Goal: Communication & Community: Ask a question

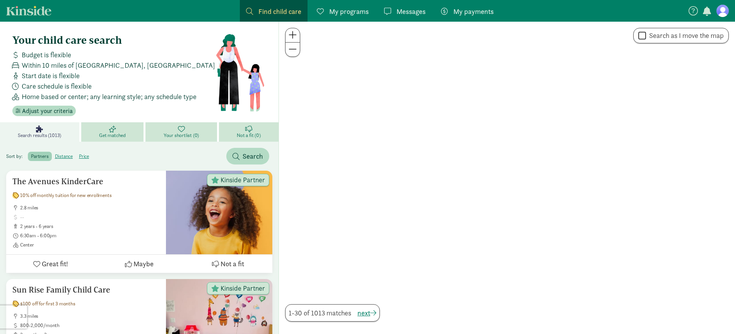
click at [675, 34] on label "Search as I move the map" at bounding box center [685, 35] width 78 height 9
click at [646, 34] on input "Search as I move the map" at bounding box center [642, 36] width 8 height 10
click at [648, 35] on label "Search as I move the map" at bounding box center [685, 35] width 78 height 9
click at [646, 35] on input "Search as I move the map" at bounding box center [642, 36] width 8 height 10
checkbox input "false"
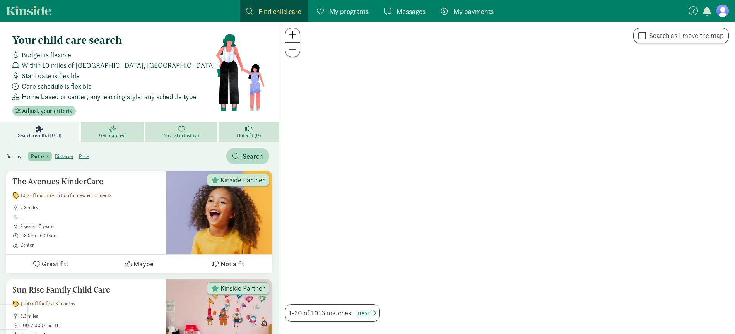
click at [277, 14] on span "Find child care" at bounding box center [279, 11] width 43 height 10
click at [293, 47] on span at bounding box center [293, 48] width 8 height 9
click at [43, 107] on span "Adjust your criteria" at bounding box center [47, 110] width 51 height 9
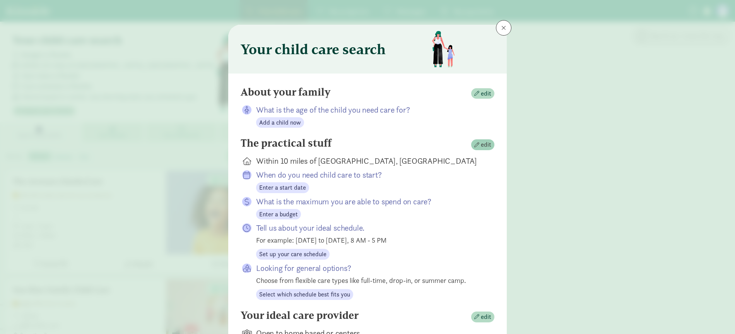
drag, startPoint x: 395, startPoint y: 160, endPoint x: 491, endPoint y: 142, distance: 97.6
click at [399, 159] on div "Within 10 miles of San Francisco, CA" at bounding box center [369, 161] width 226 height 11
click at [491, 142] on span "edit" at bounding box center [486, 144] width 10 height 9
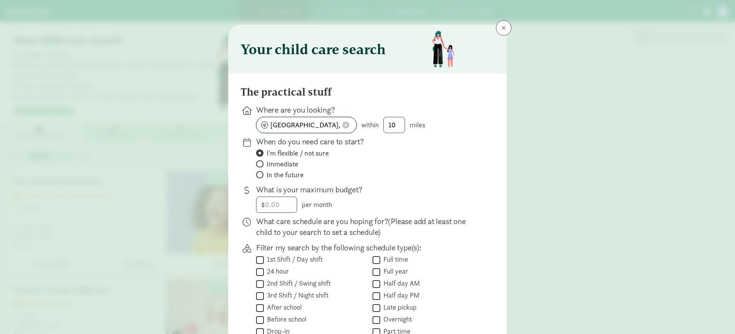
click at [306, 125] on input "San Francisco, CA" at bounding box center [306, 124] width 100 height 15
click at [347, 125] on span at bounding box center [345, 124] width 7 height 7
click at [316, 126] on input at bounding box center [306, 124] width 100 height 15
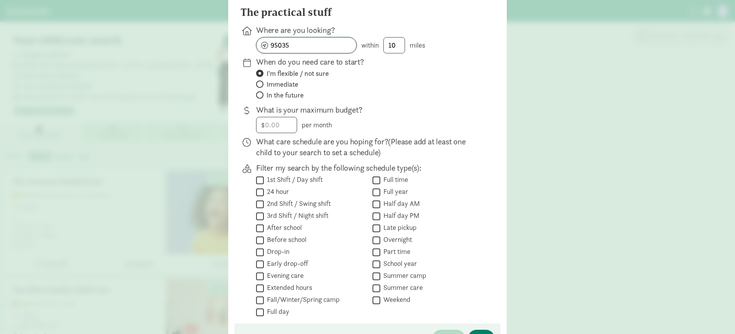
scroll to position [138, 0]
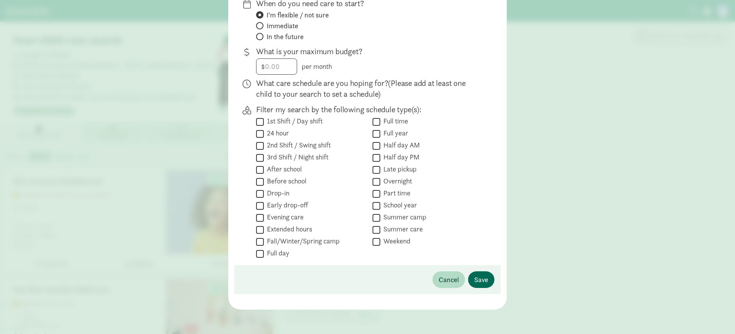
type input "95035"
click at [487, 279] on span "Save" at bounding box center [481, 279] width 14 height 10
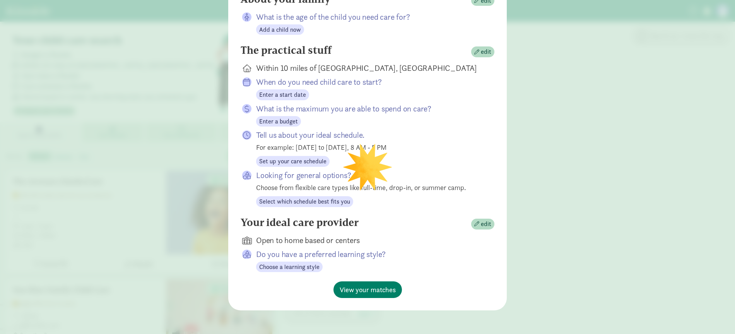
scroll to position [72, 0]
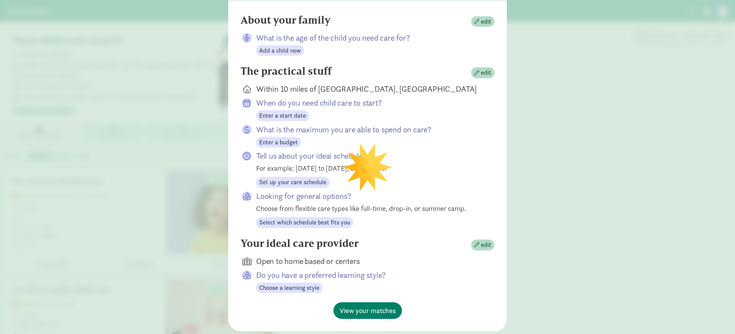
click at [494, 74] on div "The practical stuff edit" at bounding box center [368, 72] width 254 height 15
click at [480, 70] on span "edit" at bounding box center [482, 72] width 17 height 9
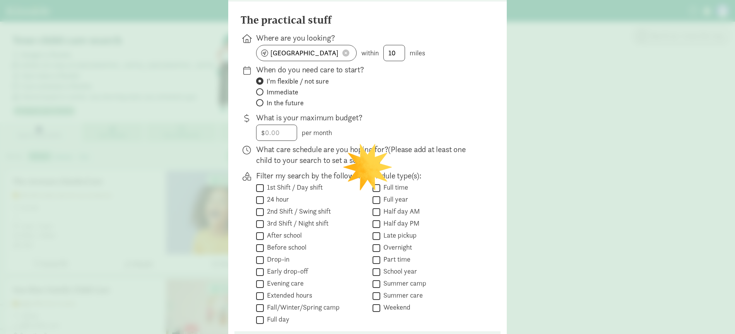
scroll to position [72, 0]
click at [328, 55] on input "San Francisco, CA" at bounding box center [306, 53] width 100 height 15
click at [348, 54] on span at bounding box center [345, 53] width 7 height 7
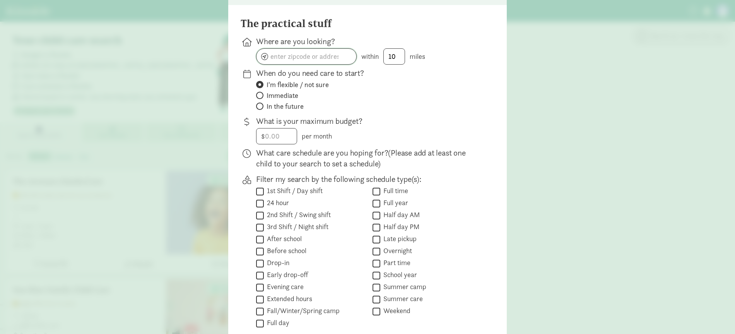
click at [313, 59] on input at bounding box center [306, 56] width 100 height 15
type input "95035"
click at [381, 73] on p "When do you need care to start?" at bounding box center [369, 73] width 226 height 11
click at [366, 66] on div "The practical stuff Where are you looking? 95035 within 10 miles When do you ne…" at bounding box center [368, 191] width 254 height 349
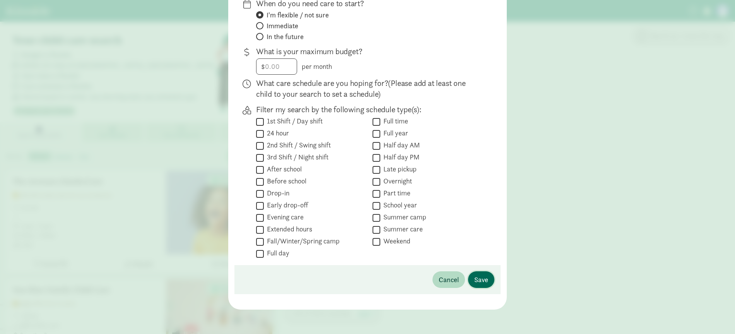
click at [474, 273] on button "Save" at bounding box center [481, 279] width 26 height 17
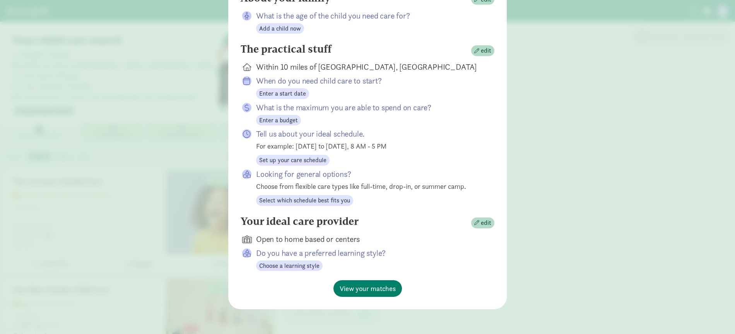
scroll to position [93, 0]
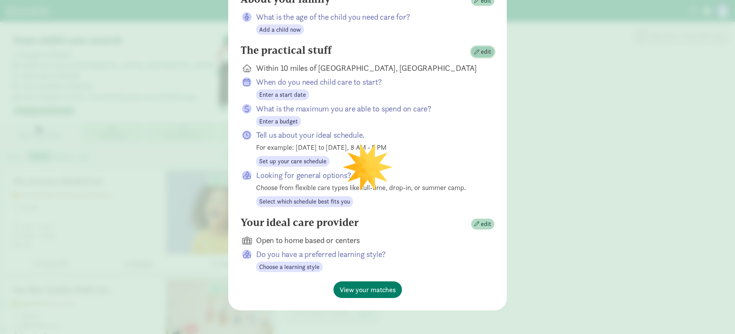
click at [482, 50] on span "edit" at bounding box center [486, 51] width 10 height 9
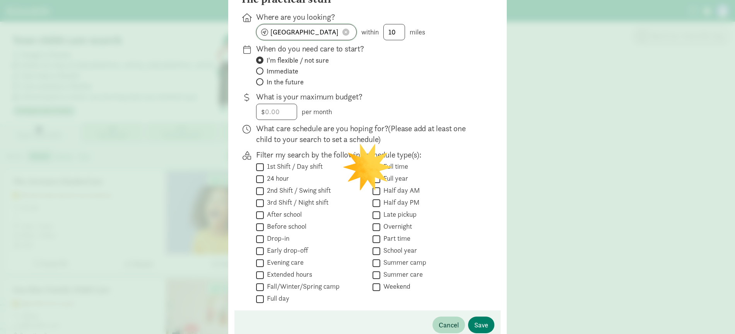
click at [290, 36] on input "San Francisco, CA" at bounding box center [306, 31] width 100 height 15
click at [343, 30] on span at bounding box center [345, 32] width 7 height 7
click at [265, 32] on input at bounding box center [306, 31] width 100 height 15
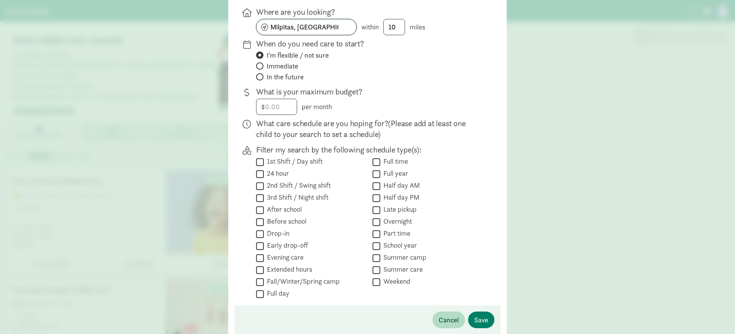
scroll to position [94, 0]
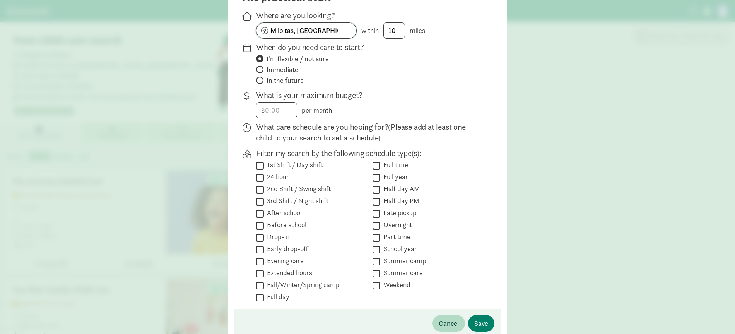
type input "Milpitas, CA"
click at [274, 113] on input "number" at bounding box center [276, 110] width 40 height 15
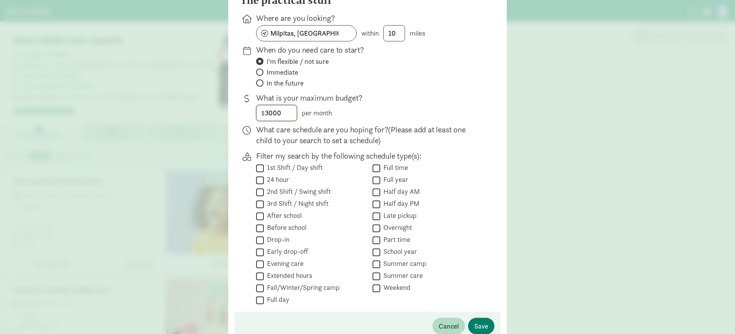
scroll to position [92, 0]
type input "3"
type input "2000"
click at [377, 166] on input "Full time" at bounding box center [377, 167] width 8 height 10
checkbox input "true"
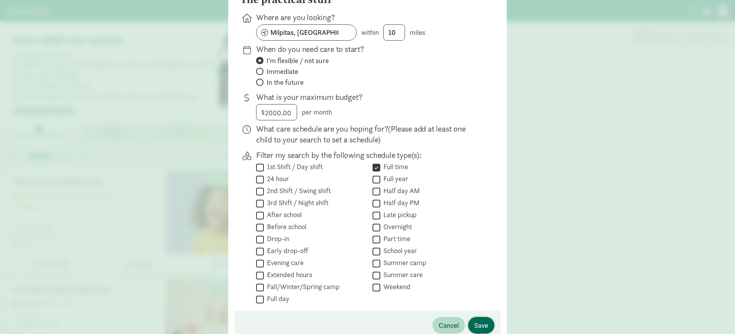
click at [481, 321] on span "Save" at bounding box center [481, 325] width 14 height 10
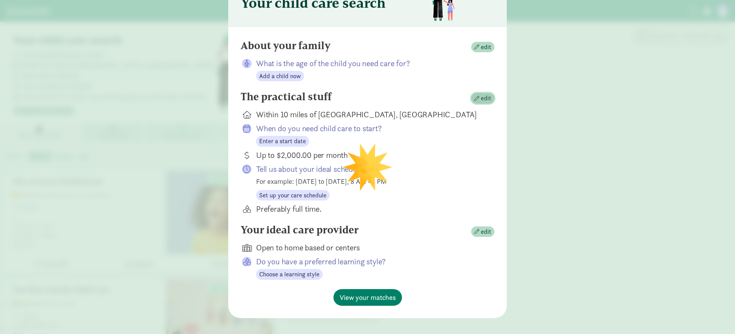
scroll to position [47, 0]
click at [477, 93] on span "edit" at bounding box center [482, 97] width 17 height 9
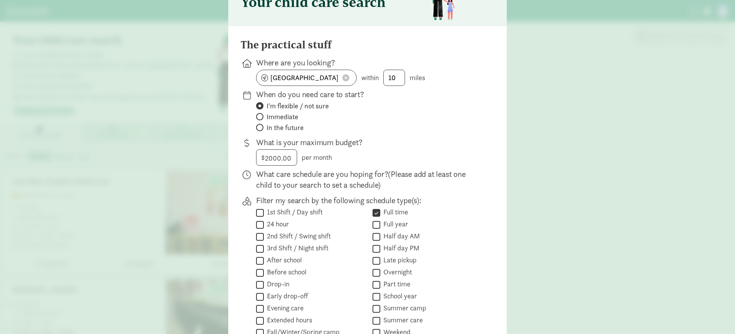
scroll to position [48, 0]
click at [344, 78] on span at bounding box center [345, 77] width 7 height 7
click at [482, 109] on div "When do you need care to start? I'm flexible / not sure Immediate In the future" at bounding box center [368, 110] width 254 height 45
click at [549, 166] on div "Your child care search The practical stuff Where are you looking? within 10 mil…" at bounding box center [367, 167] width 735 height 334
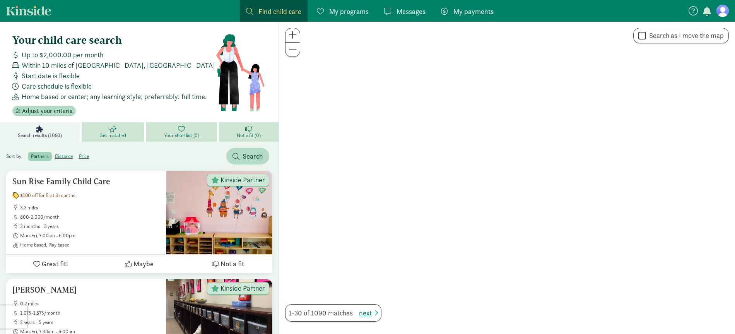
click at [645, 35] on input "Search as I move the map" at bounding box center [642, 36] width 8 height 10
checkbox input "true"
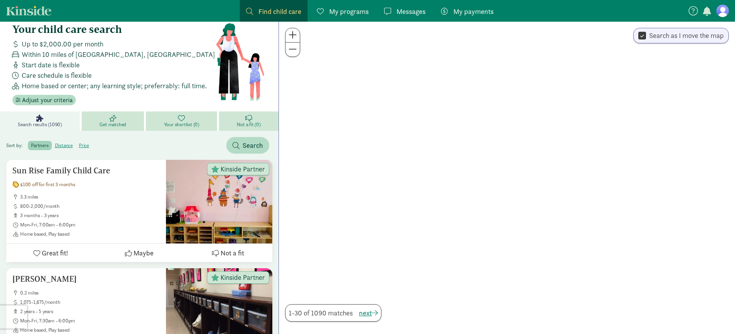
click at [296, 50] on span at bounding box center [293, 48] width 8 height 9
click at [295, 51] on span at bounding box center [293, 48] width 8 height 9
click at [364, 311] on span "next" at bounding box center [368, 313] width 19 height 10
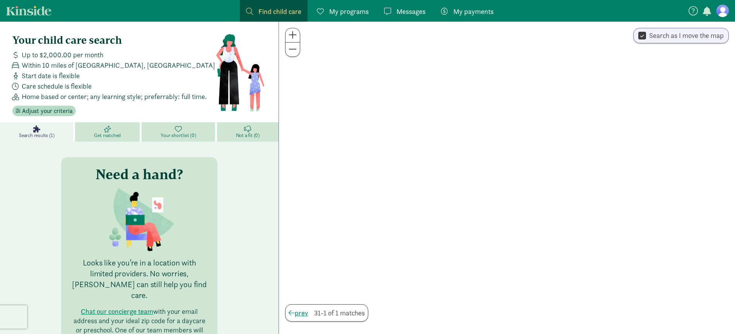
click at [45, 132] on span "Search results (1)" at bounding box center [36, 135] width 35 height 6
click at [36, 111] on span "Adjust your criteria" at bounding box center [47, 110] width 51 height 9
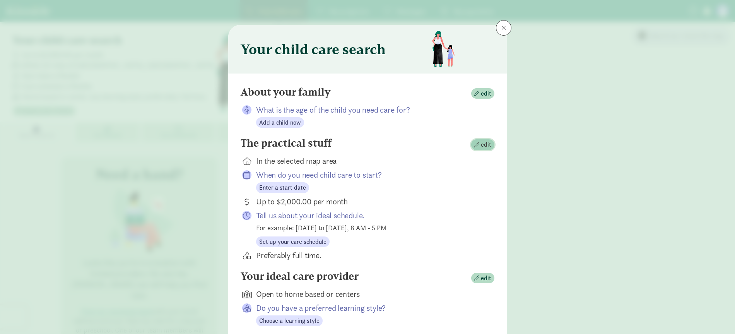
click at [482, 144] on span "edit" at bounding box center [486, 144] width 10 height 9
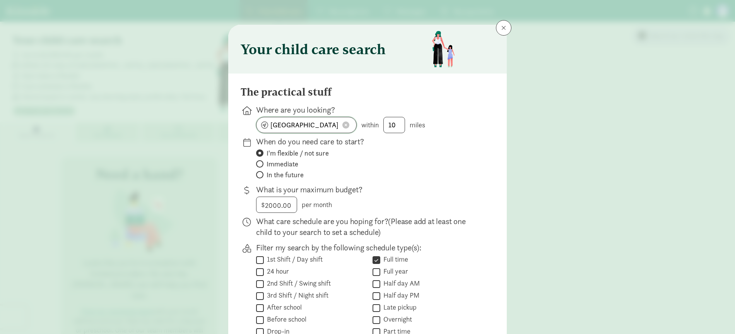
drag, startPoint x: 323, startPoint y: 123, endPoint x: 357, endPoint y: 128, distance: 33.5
click at [323, 123] on input "San Francisco, CA" at bounding box center [306, 124] width 100 height 15
click at [351, 126] on button at bounding box center [346, 125] width 12 height 8
click at [316, 125] on input at bounding box center [306, 124] width 100 height 15
type input "Milpitas"
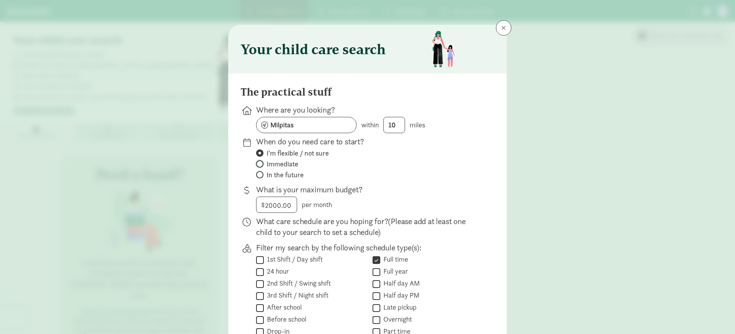
click at [260, 164] on input "Immediate" at bounding box center [258, 163] width 5 height 5
radio input "true"
radio input "false"
click at [301, 124] on input "Milpitas" at bounding box center [306, 124] width 100 height 15
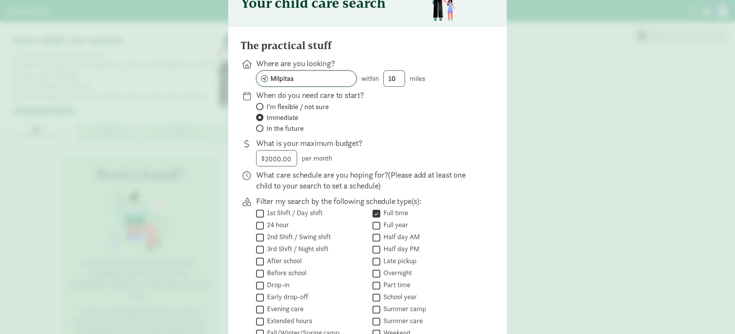
scroll to position [51, 0]
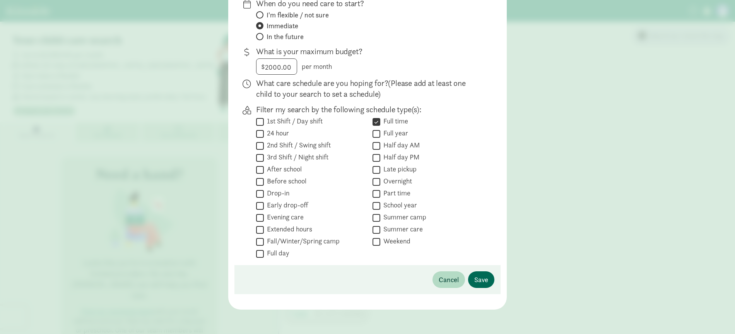
type input "Milpitas, CA"
click at [474, 279] on button "Save" at bounding box center [481, 279] width 26 height 17
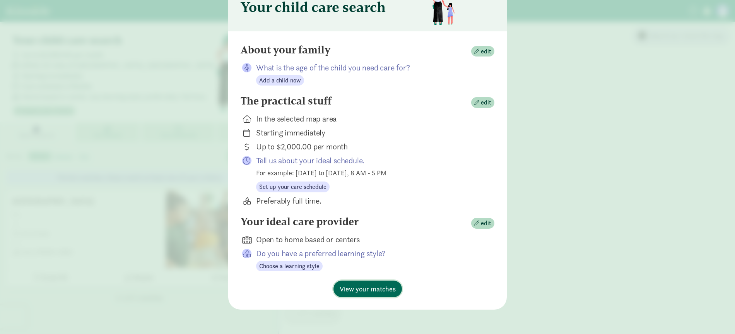
click at [376, 285] on span "View your matches" at bounding box center [368, 289] width 56 height 10
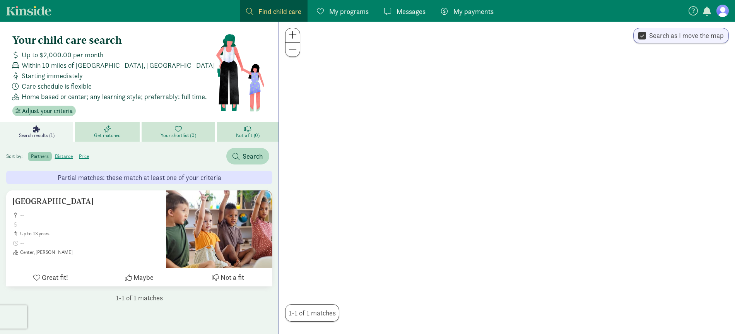
click at [296, 52] on span at bounding box center [293, 48] width 8 height 9
drag, startPoint x: 556, startPoint y: 130, endPoint x: 401, endPoint y: 170, distance: 159.9
click at [364, 139] on div at bounding box center [507, 178] width 456 height 312
drag, startPoint x: 567, startPoint y: 285, endPoint x: 555, endPoint y: 106, distance: 179.9
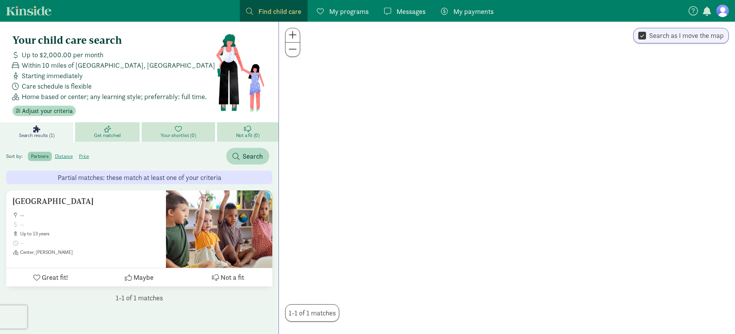
click at [535, 123] on div at bounding box center [507, 178] width 456 height 312
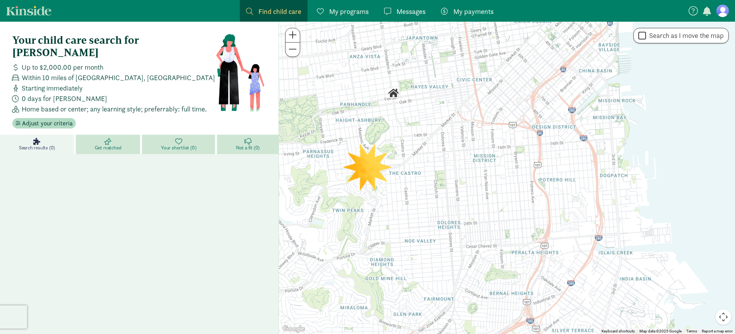
drag, startPoint x: 556, startPoint y: 196, endPoint x: 441, endPoint y: 111, distance: 143.2
click at [441, 111] on div at bounding box center [507, 178] width 456 height 312
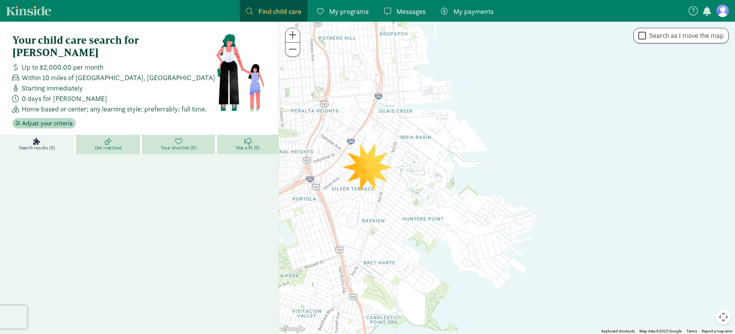
drag, startPoint x: 616, startPoint y: 174, endPoint x: 416, endPoint y: 49, distance: 235.3
click at [388, 28] on div at bounding box center [507, 178] width 456 height 312
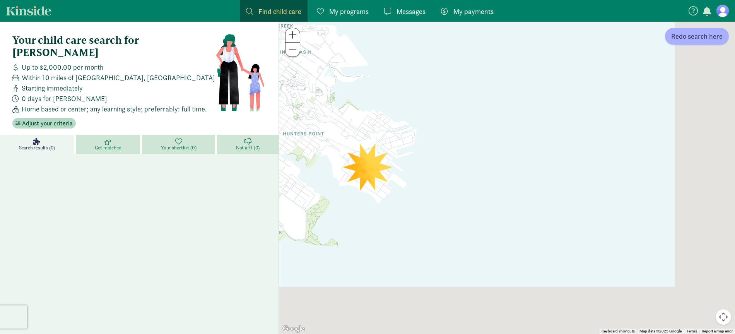
drag, startPoint x: 555, startPoint y: 94, endPoint x: 490, endPoint y: 55, distance: 75.8
click at [471, 33] on div at bounding box center [507, 178] width 456 height 312
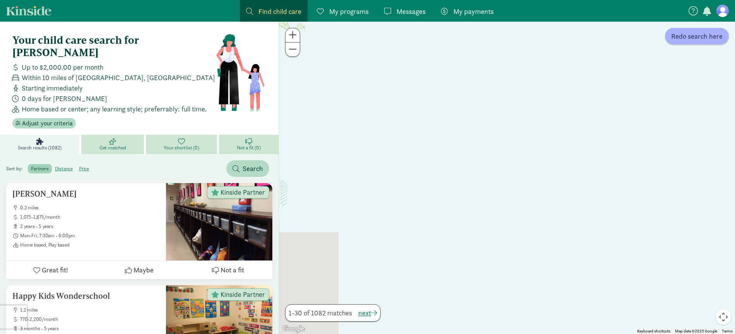
drag, startPoint x: 639, startPoint y: 274, endPoint x: 683, endPoint y: 101, distance: 178.8
click at [689, 99] on div at bounding box center [507, 178] width 456 height 312
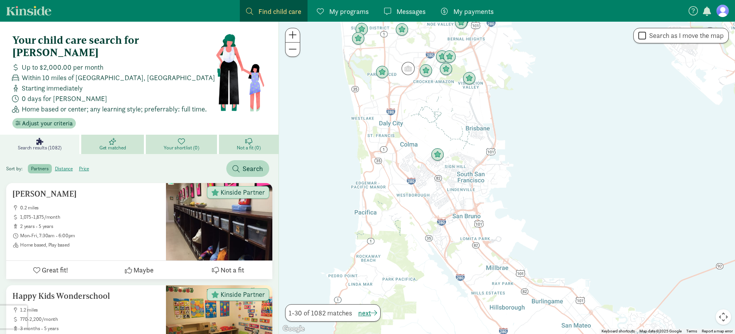
drag, startPoint x: 423, startPoint y: 241, endPoint x: 368, endPoint y: 133, distance: 120.9
click at [359, 129] on div at bounding box center [507, 178] width 456 height 312
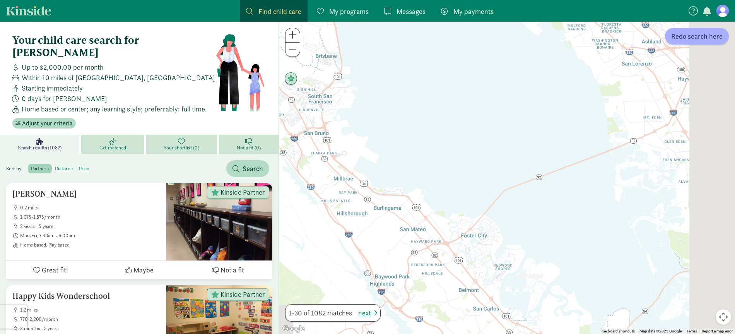
drag, startPoint x: 646, startPoint y: 284, endPoint x: 434, endPoint y: 171, distance: 240.4
click at [435, 171] on div at bounding box center [507, 178] width 456 height 312
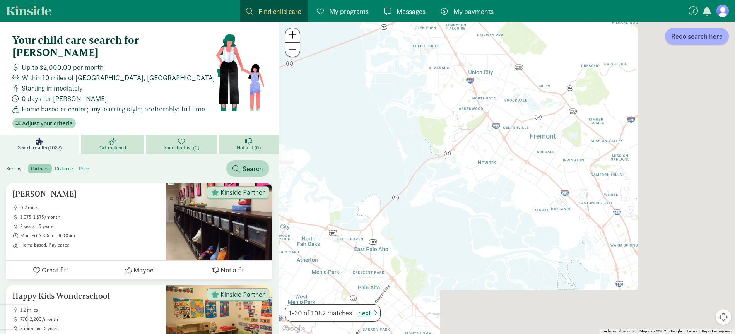
drag, startPoint x: 604, startPoint y: 231, endPoint x: 403, endPoint y: 127, distance: 226.3
click at [394, 116] on div at bounding box center [507, 178] width 456 height 312
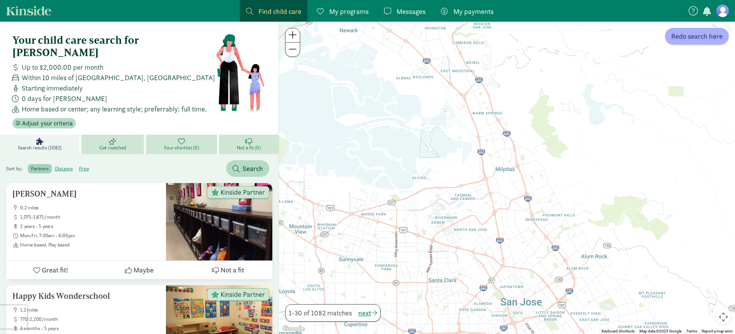
drag, startPoint x: 560, startPoint y: 253, endPoint x: 485, endPoint y: 161, distance: 119.0
click at [475, 165] on div at bounding box center [507, 178] width 456 height 312
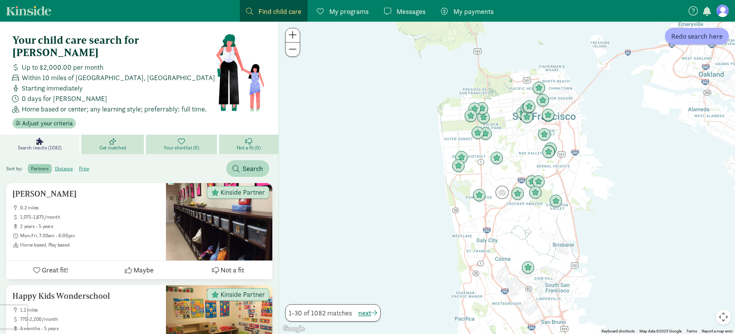
drag, startPoint x: 518, startPoint y: 198, endPoint x: 506, endPoint y: 219, distance: 23.7
click at [506, 219] on div at bounding box center [507, 178] width 456 height 312
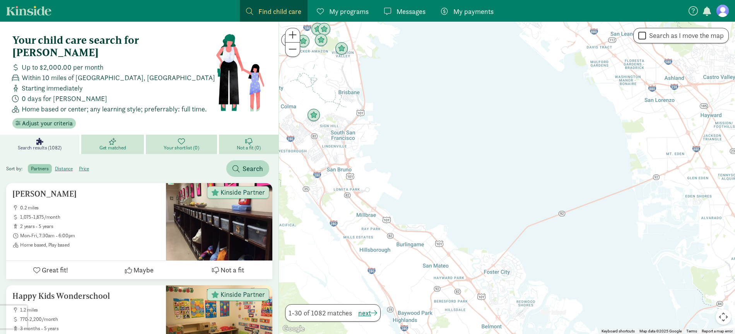
drag, startPoint x: 595, startPoint y: 252, endPoint x: 381, endPoint y: 104, distance: 260.0
click at [360, 77] on div at bounding box center [507, 178] width 456 height 312
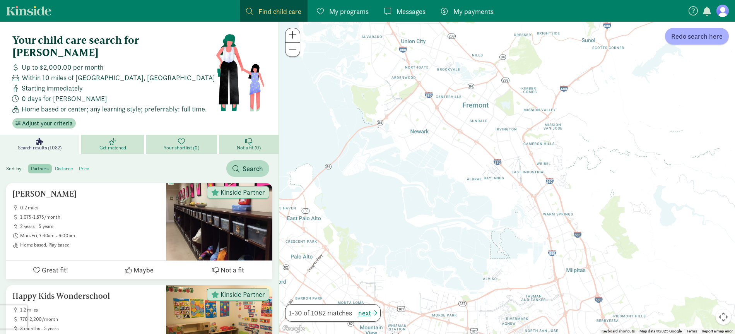
drag, startPoint x: 661, startPoint y: 256, endPoint x: 383, endPoint y: 137, distance: 302.3
click at [383, 137] on div at bounding box center [507, 178] width 456 height 312
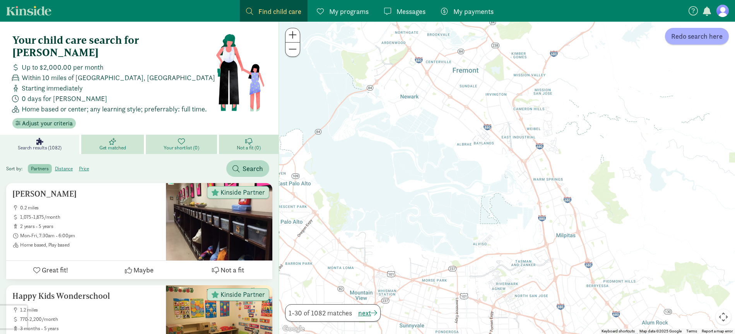
drag, startPoint x: 575, startPoint y: 243, endPoint x: 571, endPoint y: 218, distance: 25.2
click at [571, 218] on div at bounding box center [507, 178] width 456 height 312
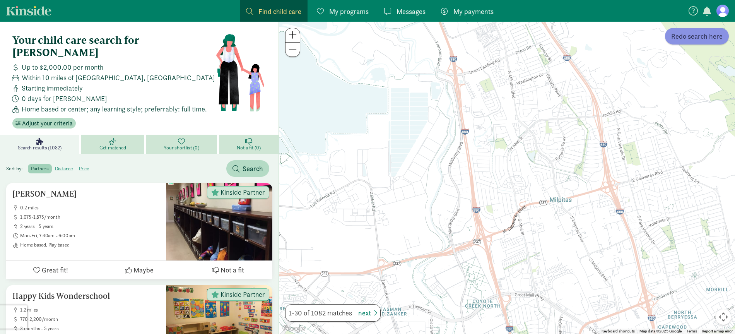
click at [681, 43] on button "Redo search here" at bounding box center [697, 36] width 64 height 17
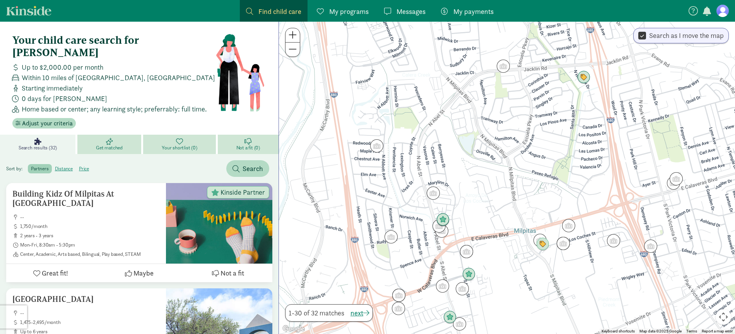
drag, startPoint x: 602, startPoint y: 214, endPoint x: 570, endPoint y: 264, distance: 59.5
click at [570, 265] on div at bounding box center [507, 178] width 456 height 312
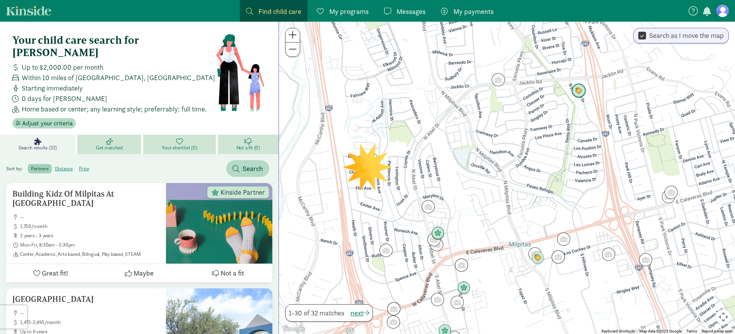
click at [579, 89] on img "Click to see details" at bounding box center [578, 91] width 15 height 15
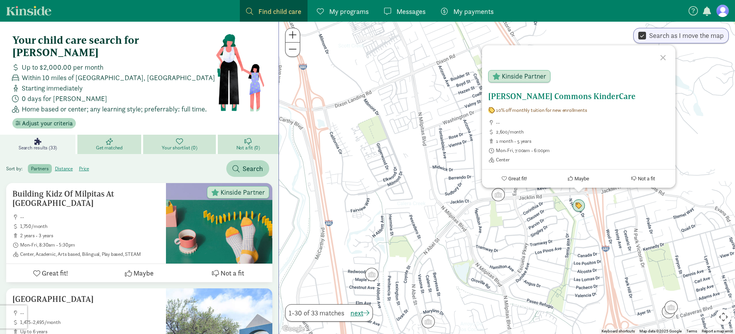
click at [551, 97] on h5 "Jacklin Commons KinderCare" at bounding box center [578, 96] width 181 height 9
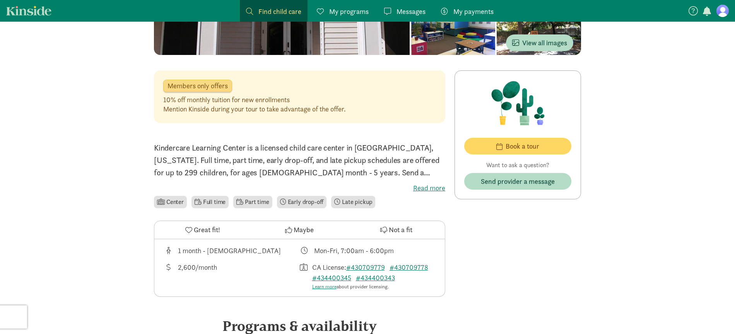
scroll to position [150, 0]
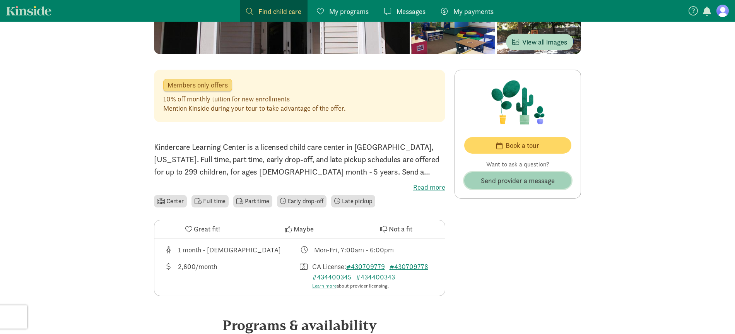
click at [520, 185] on span "Send provider a message" at bounding box center [518, 180] width 74 height 10
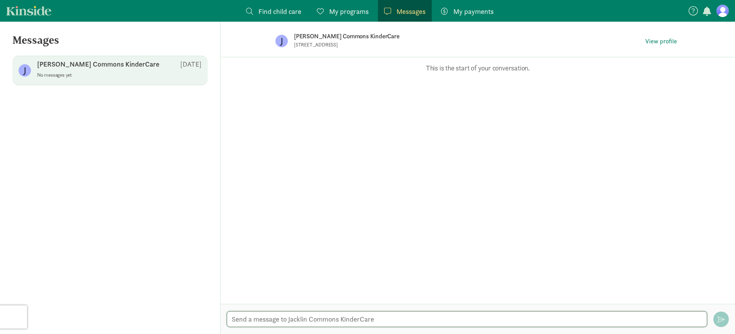
click at [281, 313] on textarea at bounding box center [467, 319] width 480 height 16
type textarea "Hi [PERSON_NAME],"
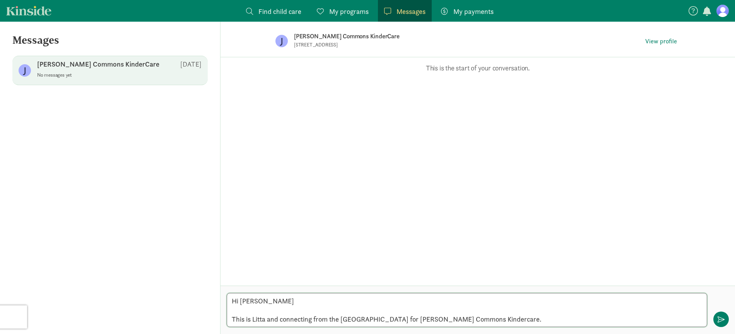
click at [468, 313] on textarea "Hi [PERSON_NAME] This is Litta and connecting from the [GEOGRAPHIC_DATA] for [P…" at bounding box center [467, 310] width 480 height 34
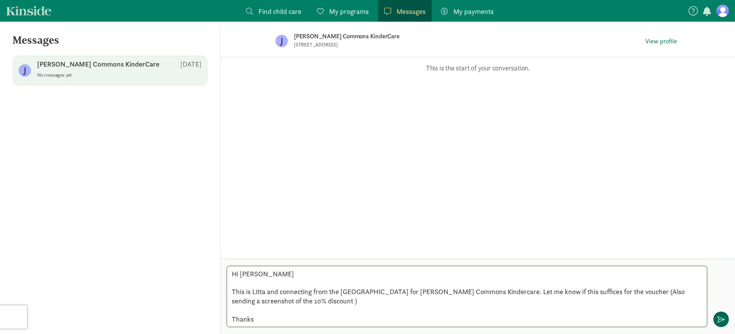
type textarea "Hi [PERSON_NAME] This is Litta and connecting from the [GEOGRAPHIC_DATA] for [P…"
click at [725, 320] on button "button" at bounding box center [720, 318] width 15 height 15
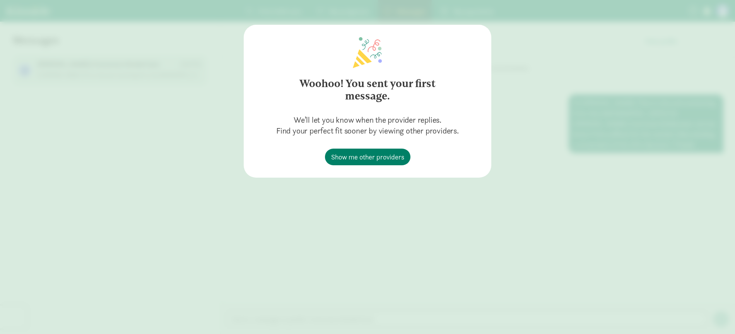
click at [561, 116] on div "Woohoo! You sent your first message. We’ll let you know when the provider repli…" at bounding box center [367, 167] width 735 height 334
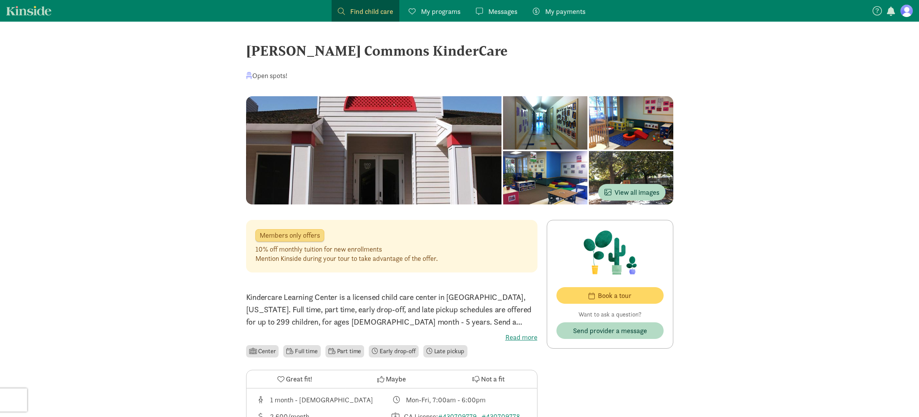
click at [735, 13] on figure at bounding box center [906, 11] width 12 height 12
click at [735, 14] on figure at bounding box center [906, 11] width 12 height 12
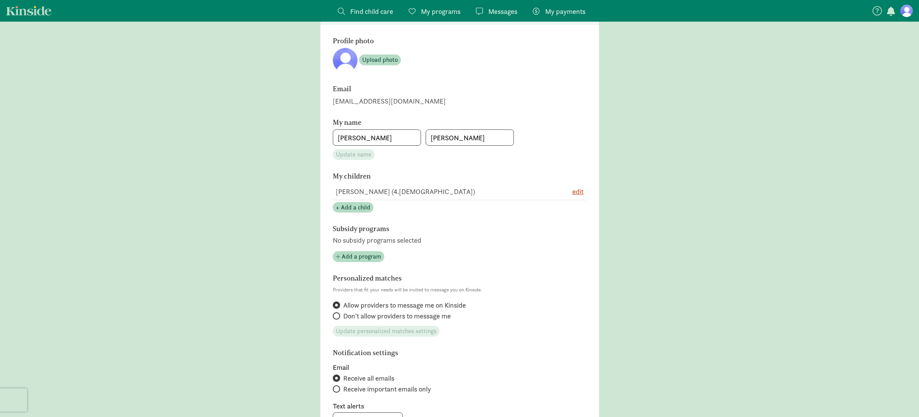
scroll to position [41, 0]
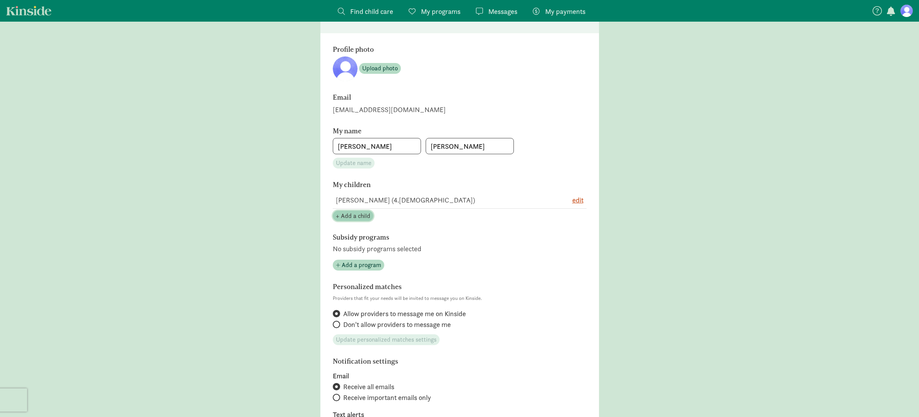
click at [356, 213] on span "+ Add a child" at bounding box center [353, 216] width 34 height 9
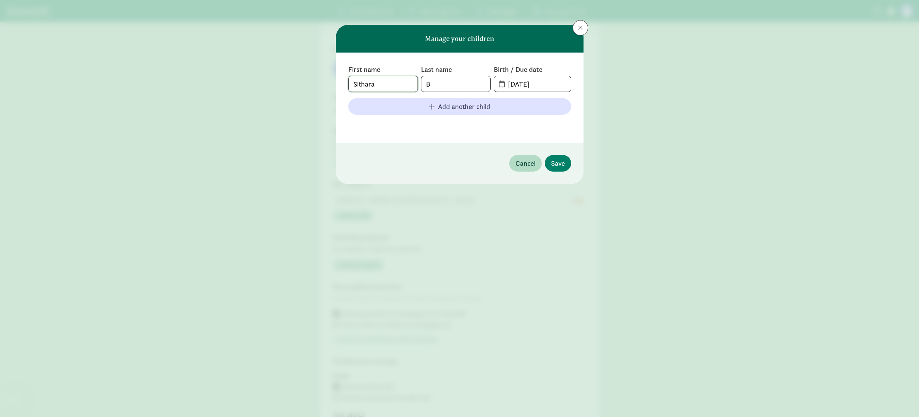
drag, startPoint x: 393, startPoint y: 87, endPoint x: 324, endPoint y: 84, distance: 69.4
click at [324, 84] on div "Manage your children First name Sithara Last name B Birth / Due date 03-01-2021…" at bounding box center [459, 208] width 919 height 417
click at [443, 103] on span "Add another child" at bounding box center [464, 106] width 52 height 10
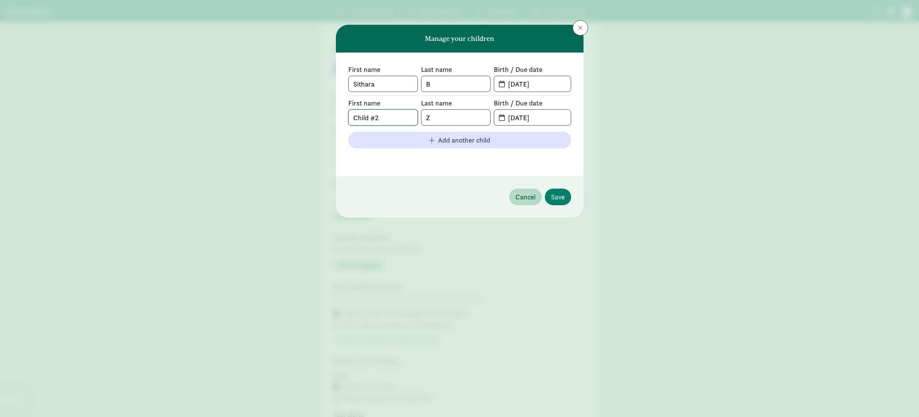
drag, startPoint x: 381, startPoint y: 118, endPoint x: 306, endPoint y: 114, distance: 75.2
click at [306, 114] on div "Manage your children First name Sithara Last name B Birth / Due date 03-01-2021…" at bounding box center [459, 208] width 919 height 417
type input "Nilaav"
drag, startPoint x: 432, startPoint y: 120, endPoint x: 405, endPoint y: 119, distance: 27.1
click at [405, 119] on div "First name Nilaav Last name Z Birth / Due date 09-04-2025" at bounding box center [459, 112] width 223 height 27
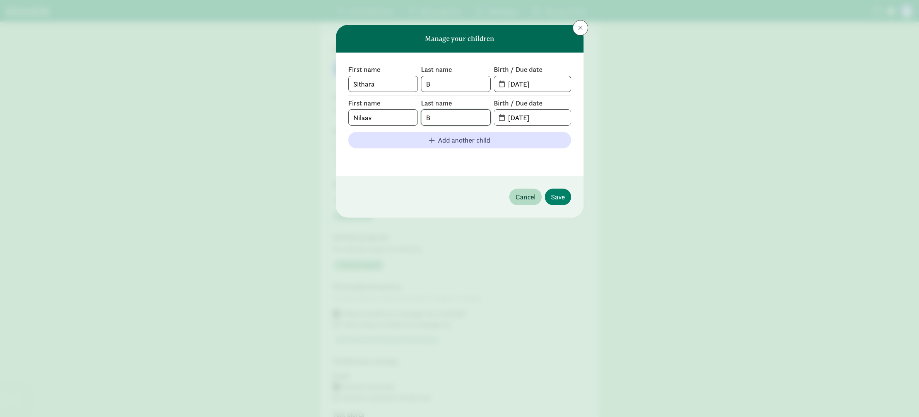
type input "B"
click at [508, 116] on input "09-04-2025" at bounding box center [536, 117] width 67 height 15
drag, startPoint x: 554, startPoint y: 117, endPoint x: 462, endPoint y: 116, distance: 92.9
click at [462, 116] on div "First name Nilaav Last name B Birth / Due date 09-04-2025" at bounding box center [459, 112] width 223 height 27
type input "04-16-2024"
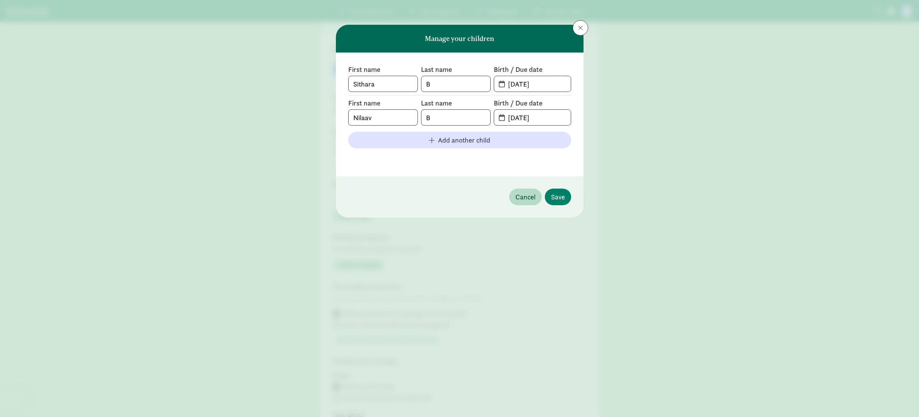
click at [502, 157] on footer at bounding box center [459, 159] width 223 height 9
click at [564, 200] on span "Save" at bounding box center [558, 197] width 14 height 10
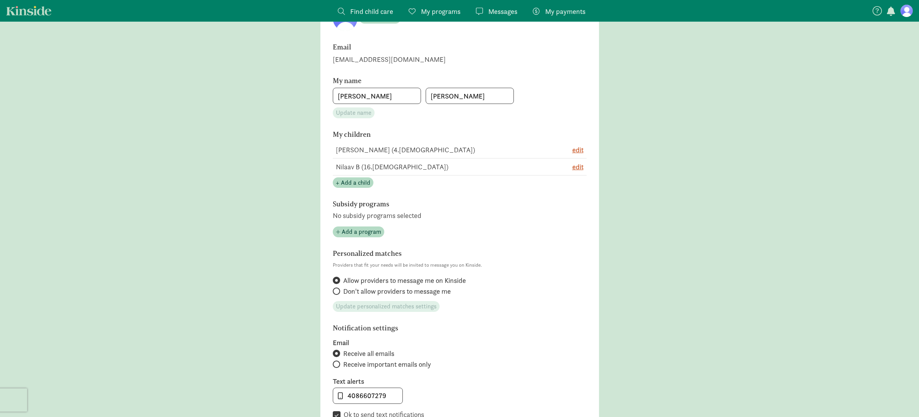
scroll to position [0, 0]
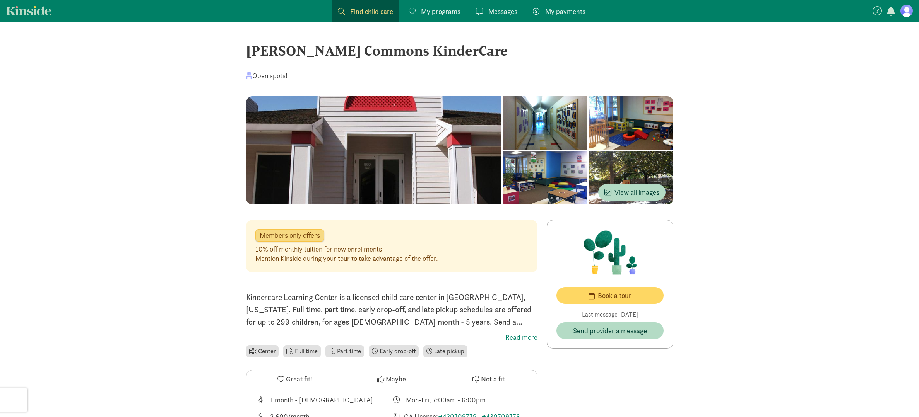
click at [427, 15] on span "My programs" at bounding box center [440, 11] width 39 height 10
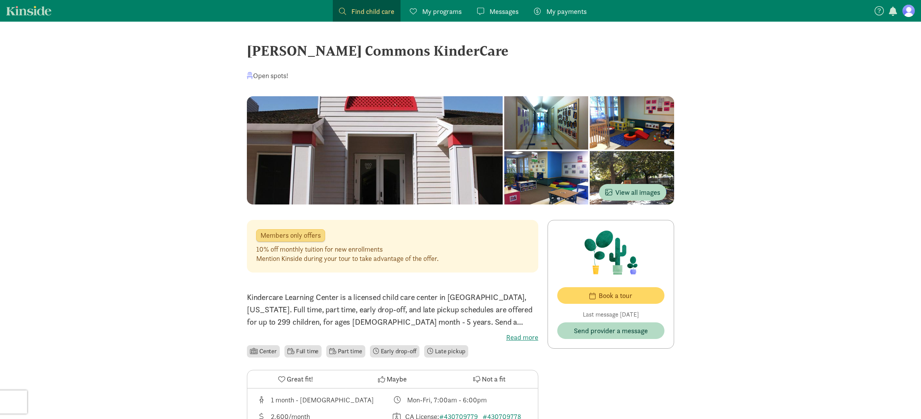
click at [368, 12] on span "Find child care" at bounding box center [372, 11] width 43 height 10
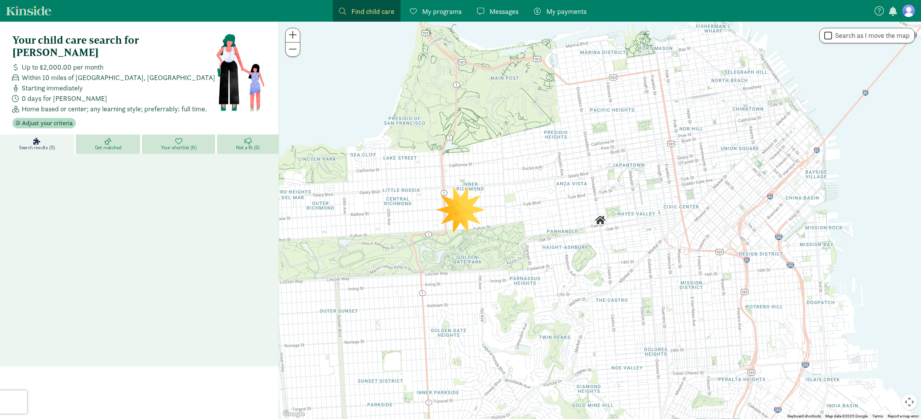
click at [38, 10] on link "Kinside" at bounding box center [28, 11] width 45 height 10
click at [491, 13] on span "Messages" at bounding box center [503, 11] width 29 height 10
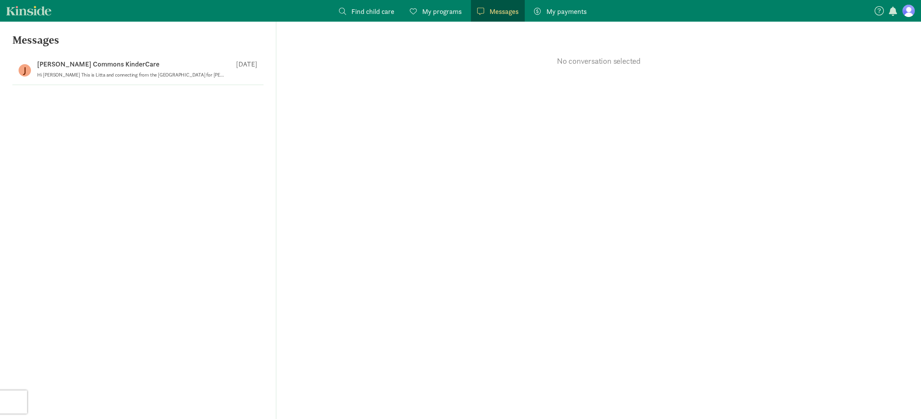
click at [909, 11] on figure at bounding box center [908, 11] width 12 height 12
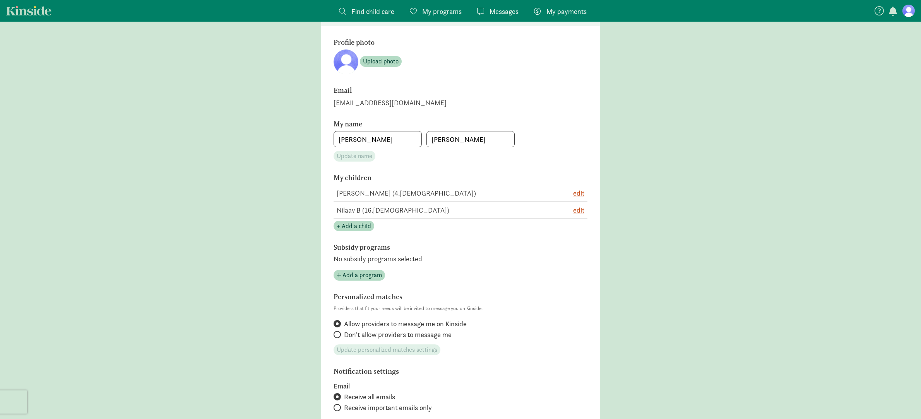
scroll to position [27, 0]
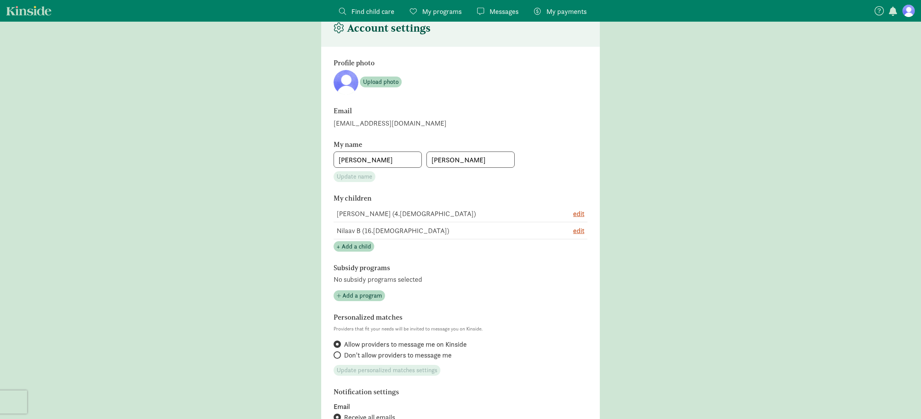
click at [882, 12] on icon at bounding box center [878, 10] width 9 height 9
click at [345, 294] on span "Add a program" at bounding box center [361, 295] width 39 height 9
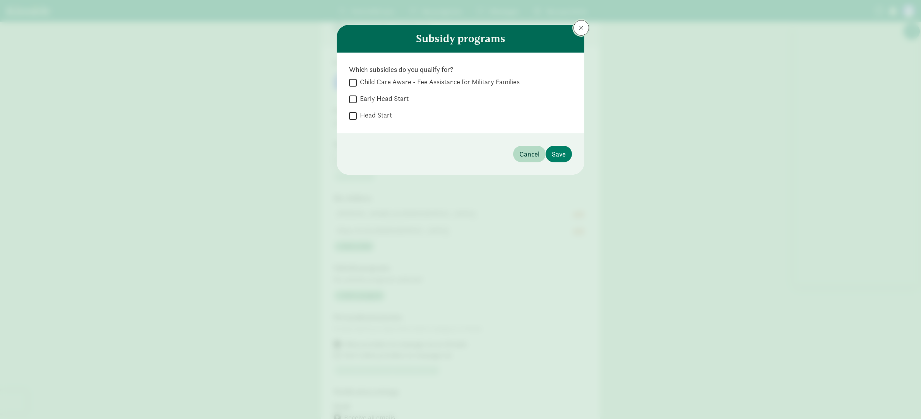
click at [581, 33] on button at bounding box center [580, 27] width 15 height 15
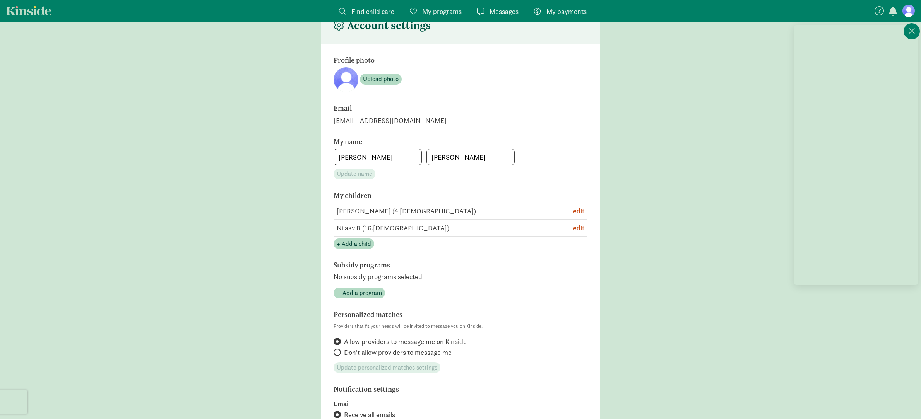
scroll to position [28, 0]
click at [629, 267] on main "Account settings Profile photo Upload photo Email [EMAIL_ADDRESS][DOMAIN_NAME] …" at bounding box center [460, 316] width 921 height 614
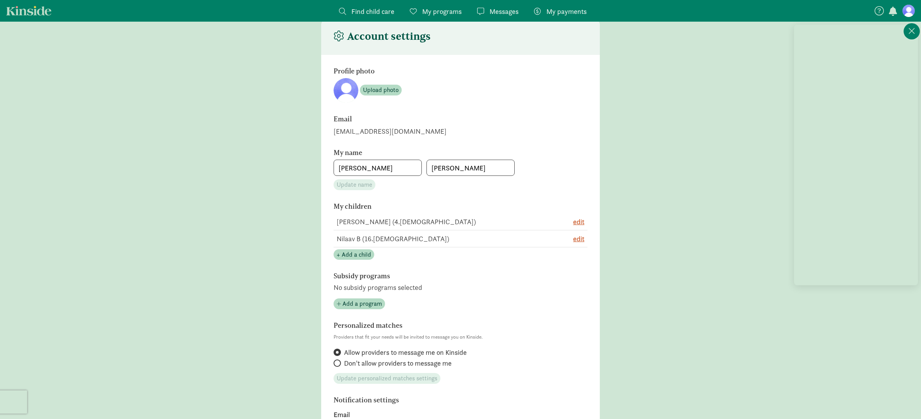
scroll to position [16, 0]
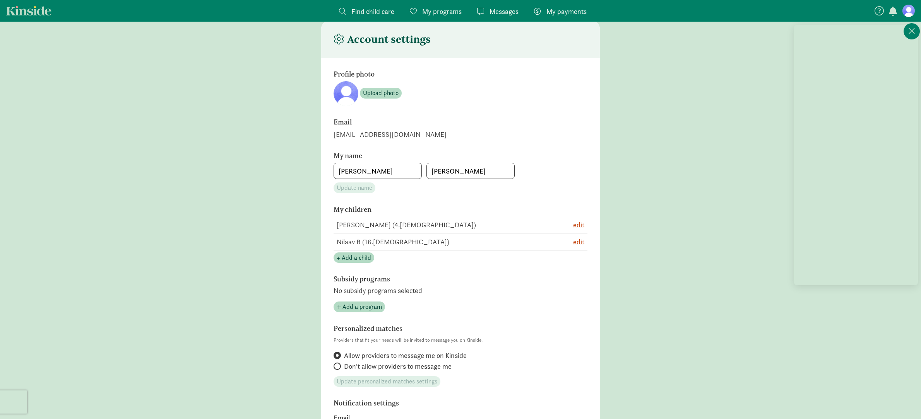
click at [734, 172] on main "Account settings Profile photo Upload photo Email [EMAIL_ADDRESS][DOMAIN_NAME] …" at bounding box center [460, 328] width 921 height 614
